Goal: Transaction & Acquisition: Download file/media

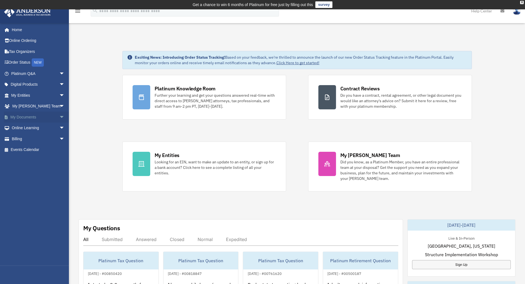
click at [59, 117] on span "arrow_drop_down" at bounding box center [64, 117] width 11 height 11
click at [21, 129] on link "Box" at bounding box center [40, 128] width 65 height 11
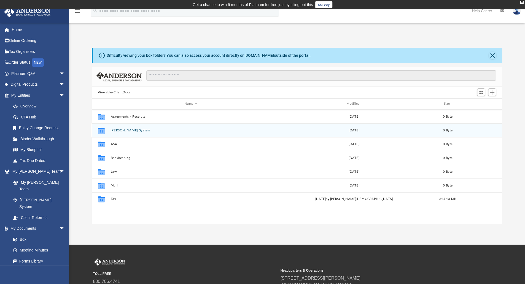
scroll to position [121, 406]
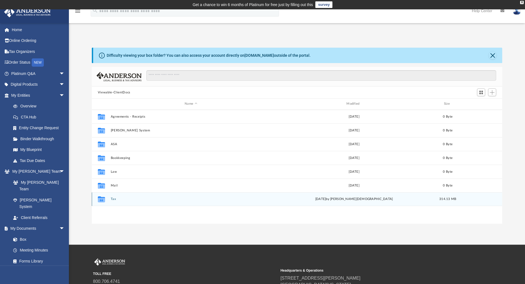
click at [111, 200] on button "Tax" at bounding box center [190, 199] width 161 height 4
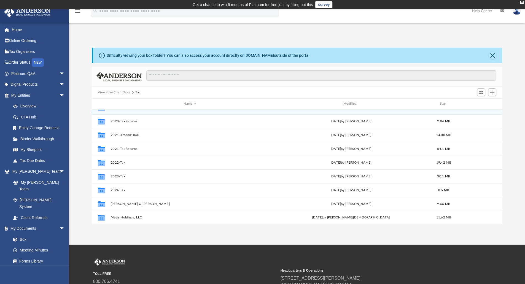
scroll to position [9, 0]
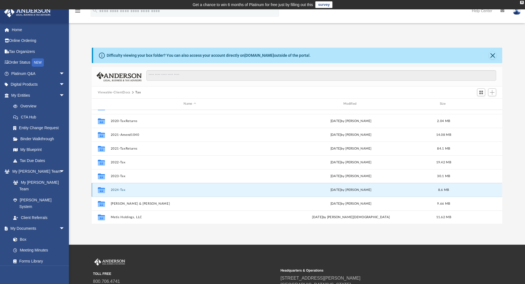
click at [117, 189] on button "2024-Tax" at bounding box center [189, 190] width 158 height 4
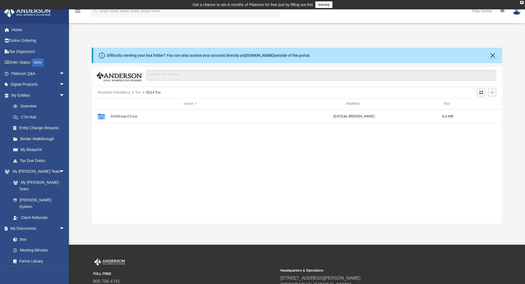
click at [138, 92] on button "Tax" at bounding box center [138, 92] width 6 height 5
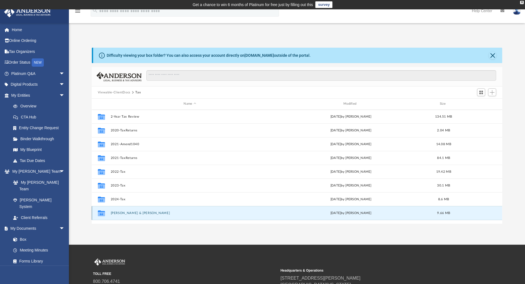
click at [136, 213] on button "[PERSON_NAME] & [PERSON_NAME]" at bounding box center [189, 213] width 158 height 4
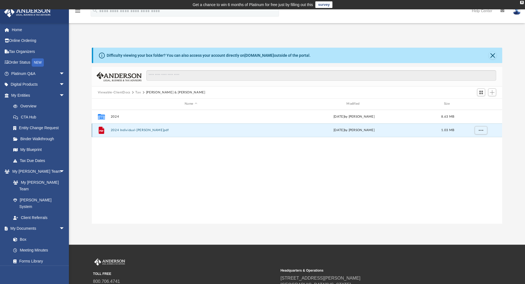
click at [130, 129] on button "2024 Individual-[PERSON_NAME]pdf" at bounding box center [190, 130] width 161 height 4
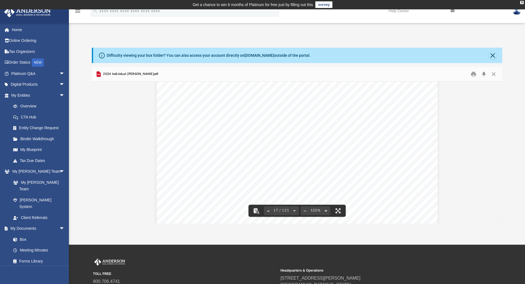
scroll to position [6224, 0]
click at [493, 56] on button "Close" at bounding box center [492, 55] width 8 height 8
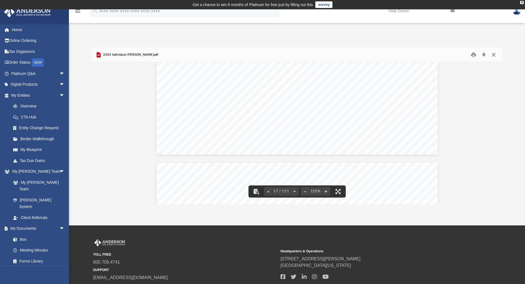
click at [494, 55] on button "Close" at bounding box center [493, 55] width 10 height 9
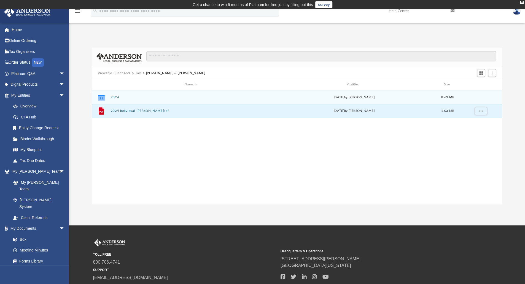
click at [113, 96] on div "Collaborated Folder 2024 [DATE] by [PERSON_NAME] 8.63 MB" at bounding box center [297, 97] width 410 height 14
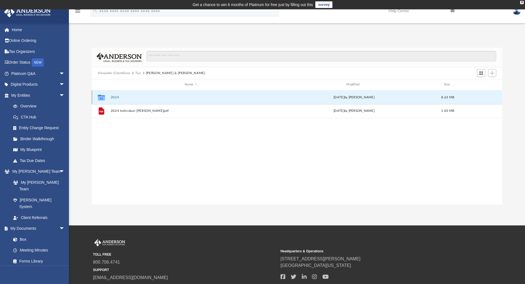
click at [115, 97] on button "2024" at bounding box center [190, 98] width 161 height 4
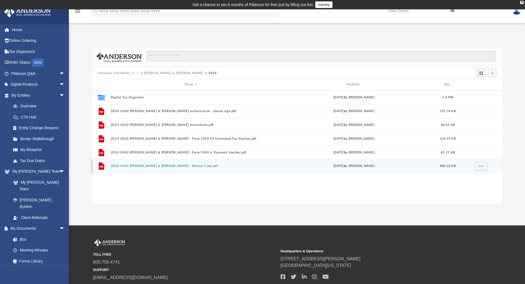
click at [159, 163] on div "File 2024 1040 [PERSON_NAME] & [PERSON_NAME] - Review Copy.pdf [DATE] by [PERSO…" at bounding box center [297, 166] width 410 height 14
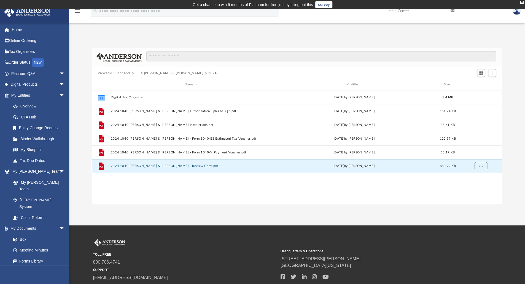
click at [484, 168] on button "More options" at bounding box center [480, 166] width 13 height 8
click at [471, 186] on li "Download" at bounding box center [475, 186] width 16 height 6
drag, startPoint x: 389, startPoint y: 239, endPoint x: 387, endPoint y: 234, distance: 6.0
click at [389, 239] on div "TOLL FREE 800.706.4741 SUPPORT [EMAIL_ADDRESS][DOMAIN_NAME] Headquarters & Oper…" at bounding box center [297, 260] width 408 height 42
click at [123, 73] on button "Viewable-ClientDocs" at bounding box center [114, 73] width 32 height 5
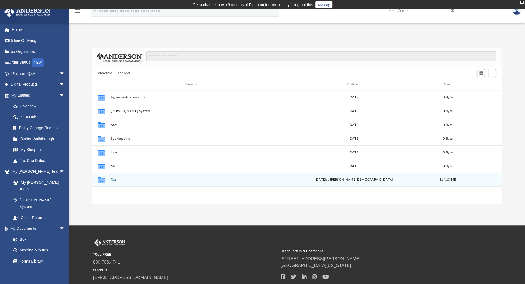
click at [113, 179] on button "Tax" at bounding box center [190, 180] width 161 height 4
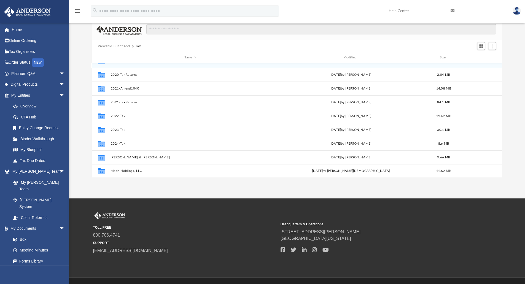
scroll to position [28, 0]
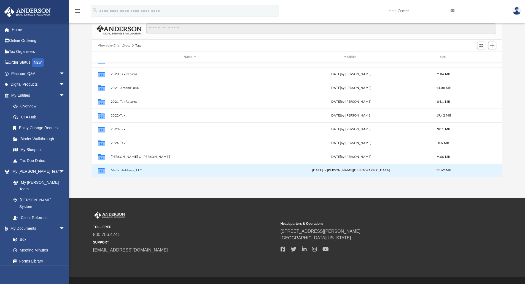
click at [127, 170] on button "Metis Holdings, LLC" at bounding box center [189, 171] width 158 height 4
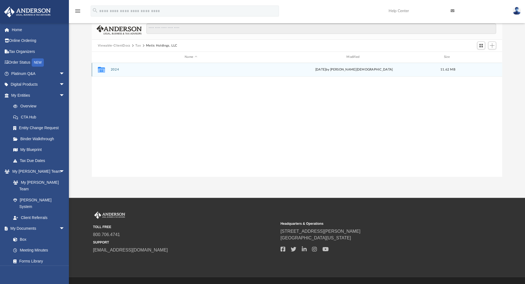
click at [116, 70] on button "2024" at bounding box center [190, 70] width 161 height 4
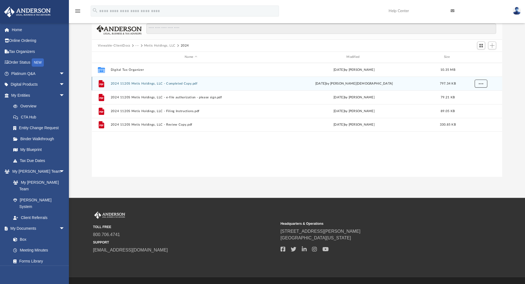
click at [481, 84] on span "More options" at bounding box center [480, 83] width 4 height 3
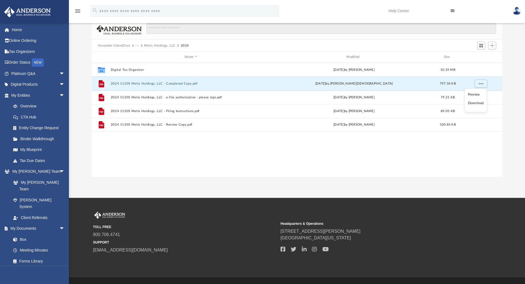
click at [477, 105] on li "Download" at bounding box center [475, 103] width 16 height 6
